Goal: Information Seeking & Learning: Learn about a topic

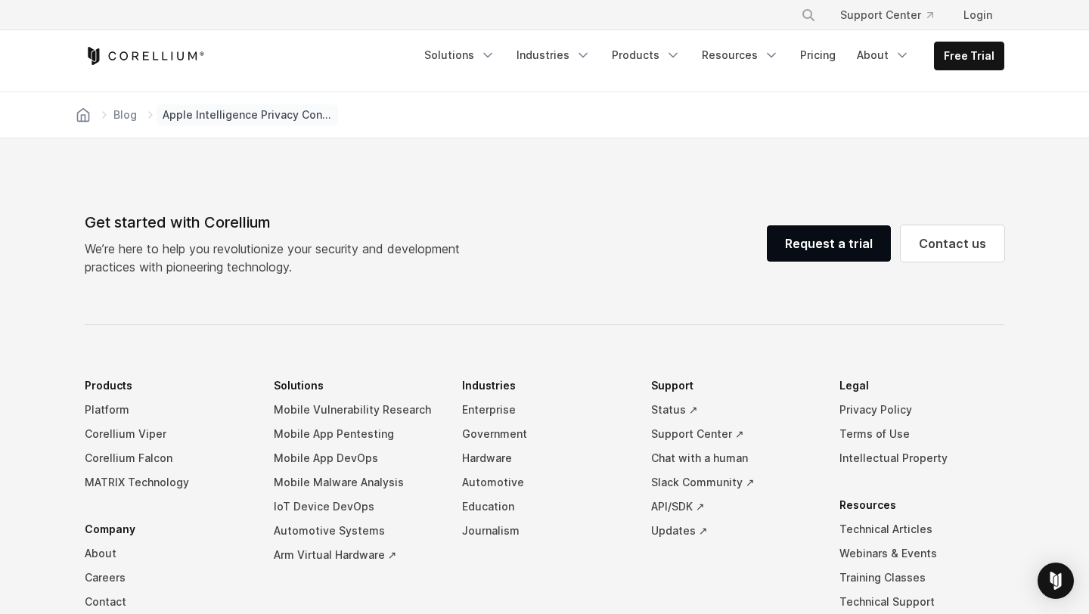
scroll to position [7777, 0]
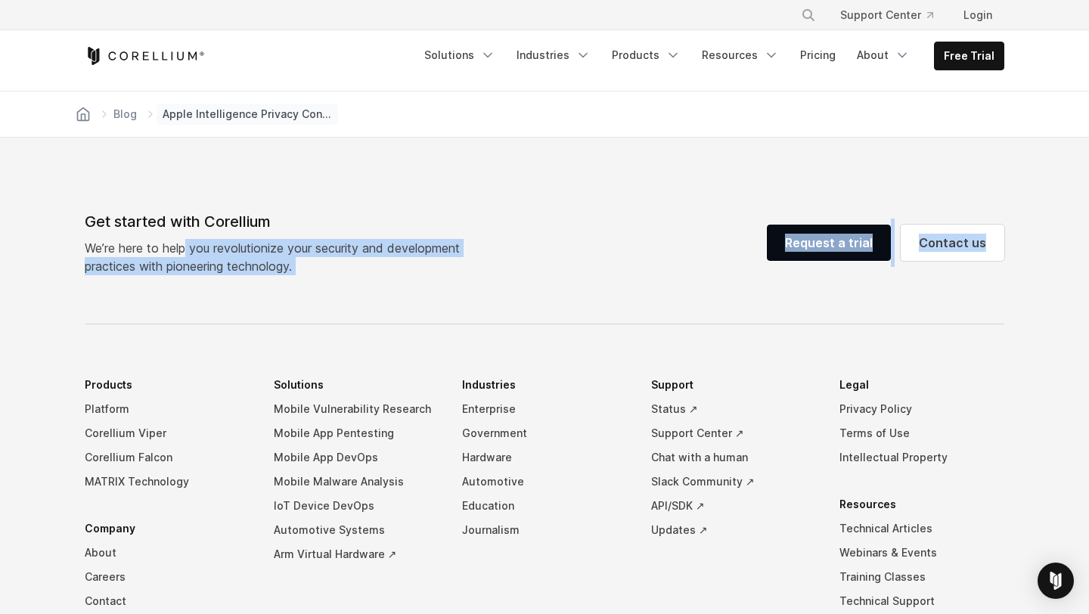
drag, startPoint x: 149, startPoint y: 226, endPoint x: 334, endPoint y: 256, distance: 186.9
click at [334, 256] on div "Get started with Corellium We’re here to help you revolutionize your security a…" at bounding box center [545, 510] width 950 height 600
copy div "to help you revolutionize your security and development practices with pioneeri…"
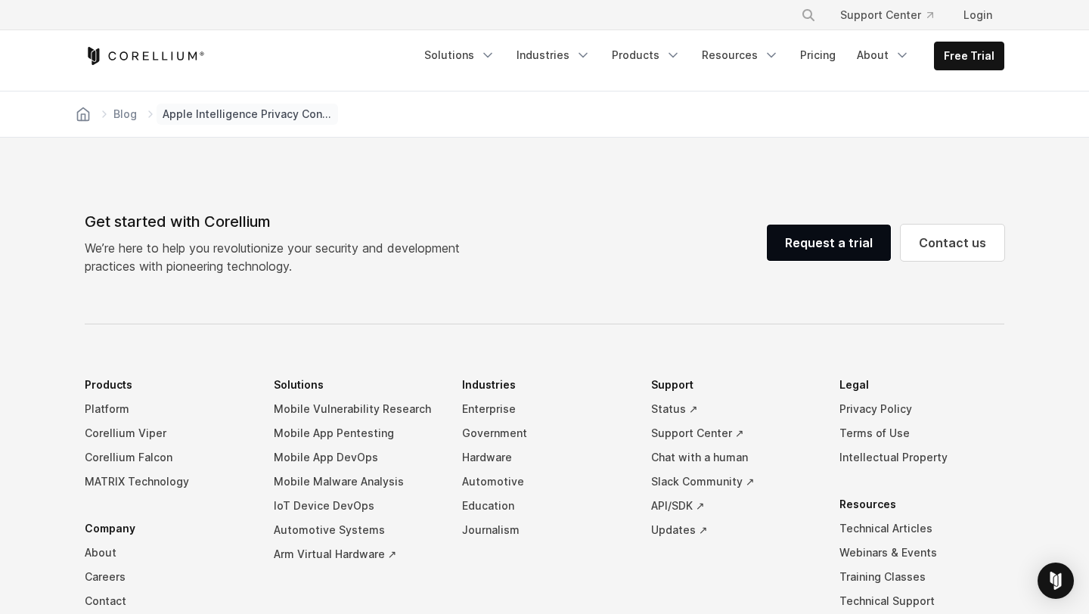
click at [335, 213] on div "Get started with Corellium We’re here to help you revolutionize your security a…" at bounding box center [278, 242] width 387 height 65
drag, startPoint x: 295, startPoint y: 244, endPoint x: 154, endPoint y: 219, distance: 143.5
click at [154, 239] on p "We’re here to help you revolutionize your security and development practices wi…" at bounding box center [278, 257] width 387 height 36
copy p "o help you revolutionize your security and development practices with pioneerin…"
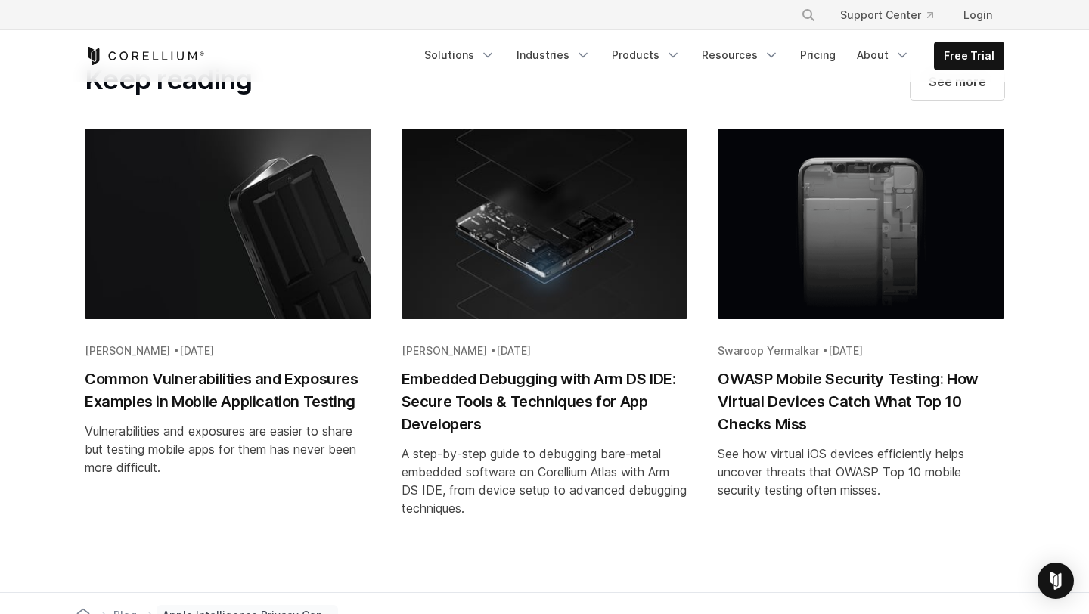
scroll to position [7277, 0]
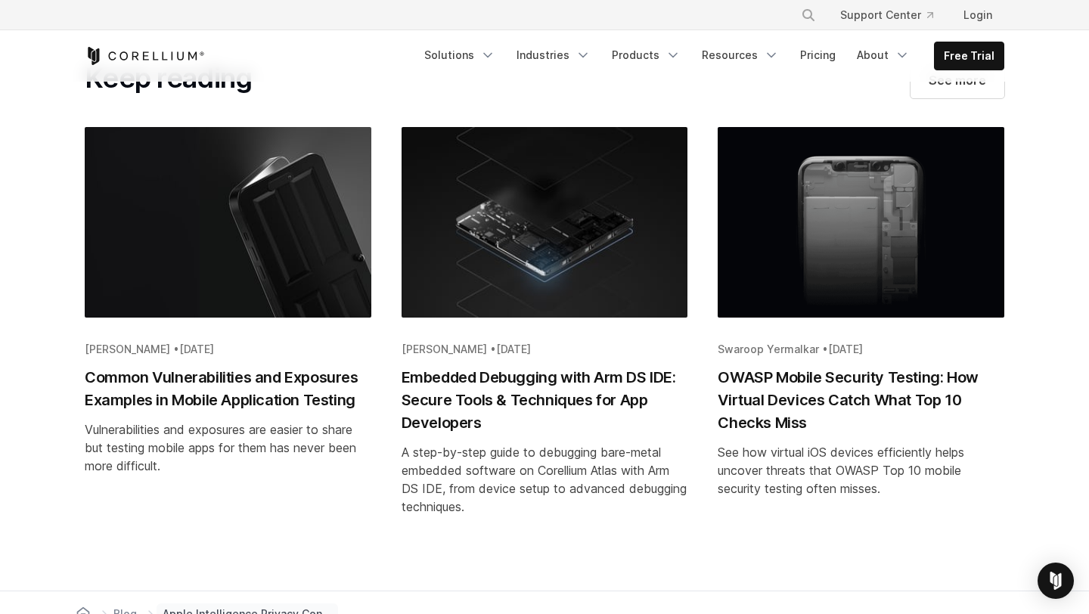
click at [250, 244] on img "Blog post summary: Common Vulnerabilities and Exposures Examples in Mobile Appl…" at bounding box center [228, 241] width 287 height 229
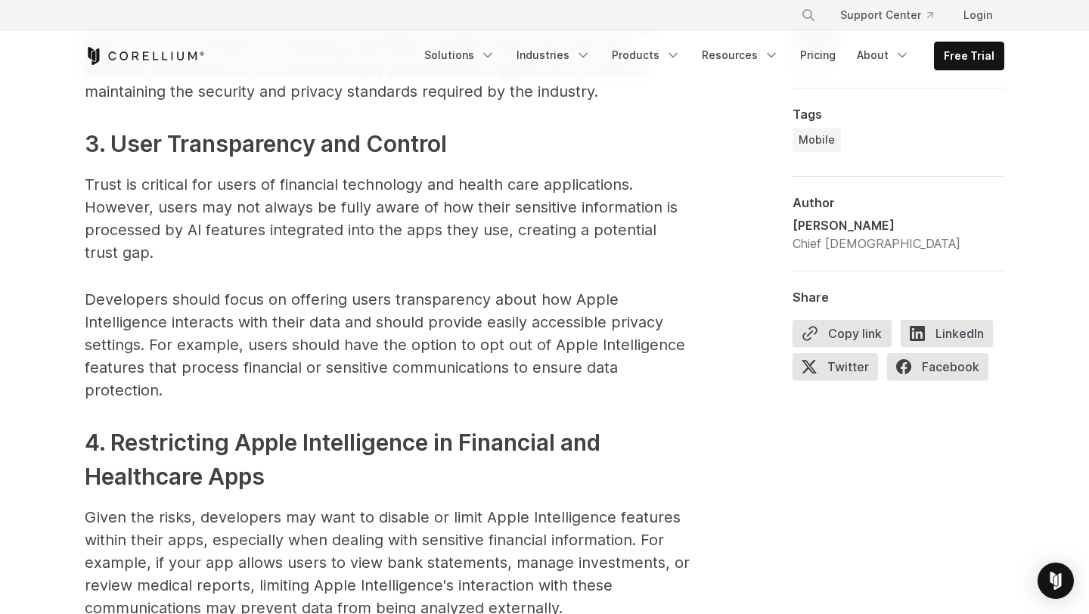
scroll to position [2598, 0]
